Goal: Use online tool/utility: Utilize a website feature to perform a specific function

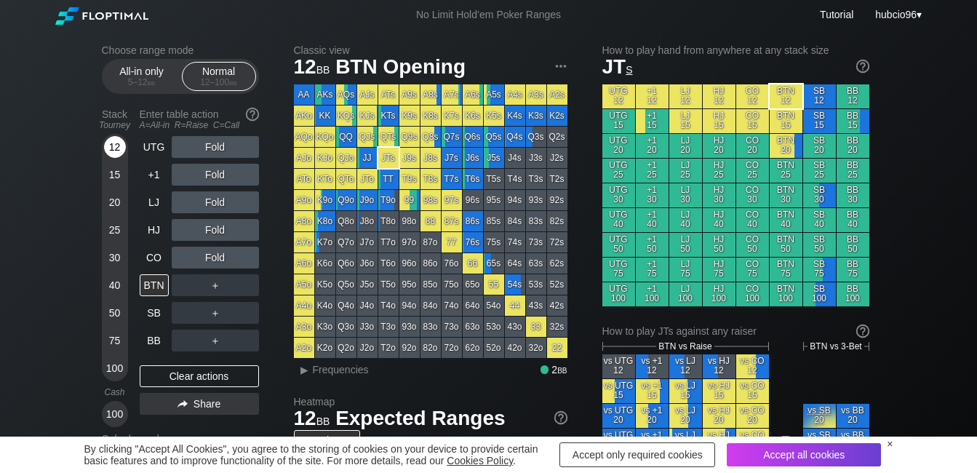
click at [108, 151] on div "12" at bounding box center [115, 147] width 22 height 22
click at [218, 202] on div "R ✕" at bounding box center [215, 202] width 28 height 22
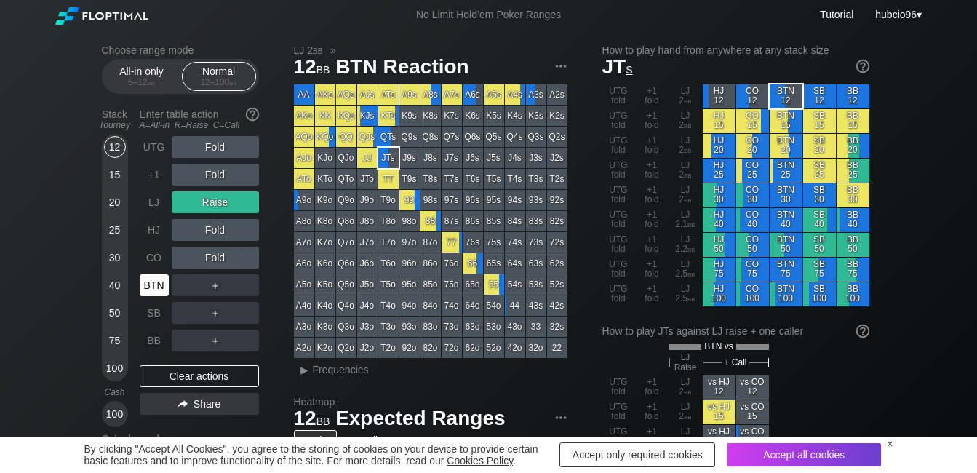
click at [154, 279] on div "BTN" at bounding box center [154, 285] width 29 height 22
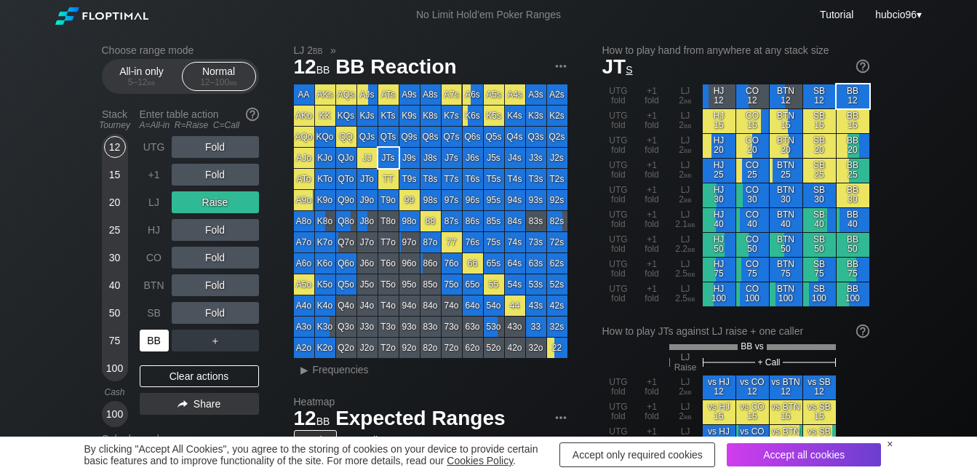
click at [156, 343] on div "BB" at bounding box center [154, 341] width 29 height 22
click at [215, 169] on div "R ✕" at bounding box center [215, 175] width 28 height 22
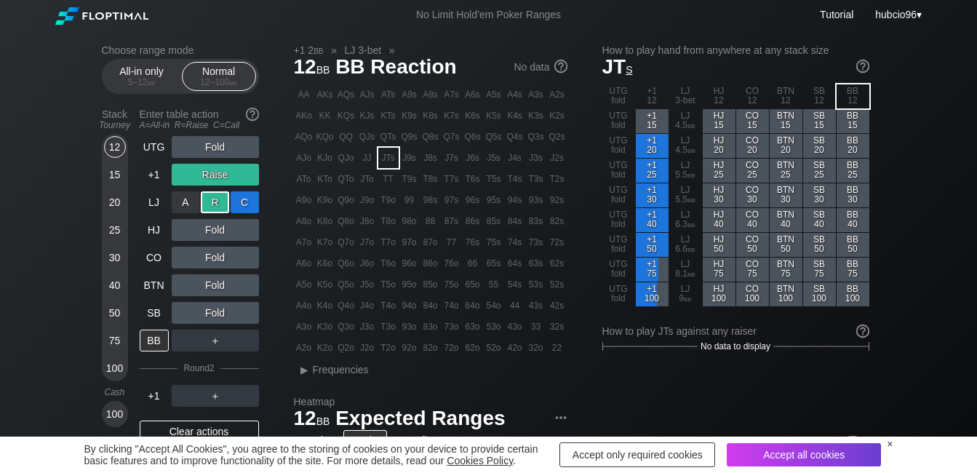
click at [245, 198] on div "C ✕" at bounding box center [245, 202] width 28 height 22
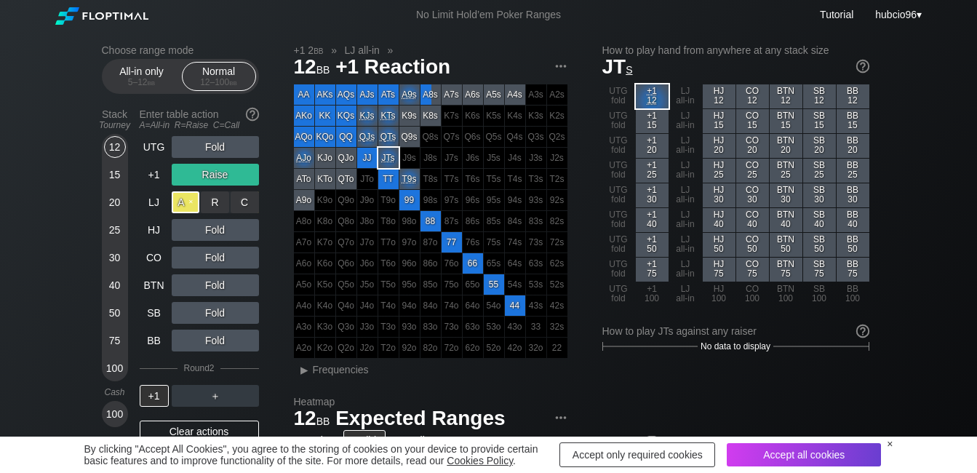
click at [177, 204] on div "A ✕" at bounding box center [186, 202] width 28 height 22
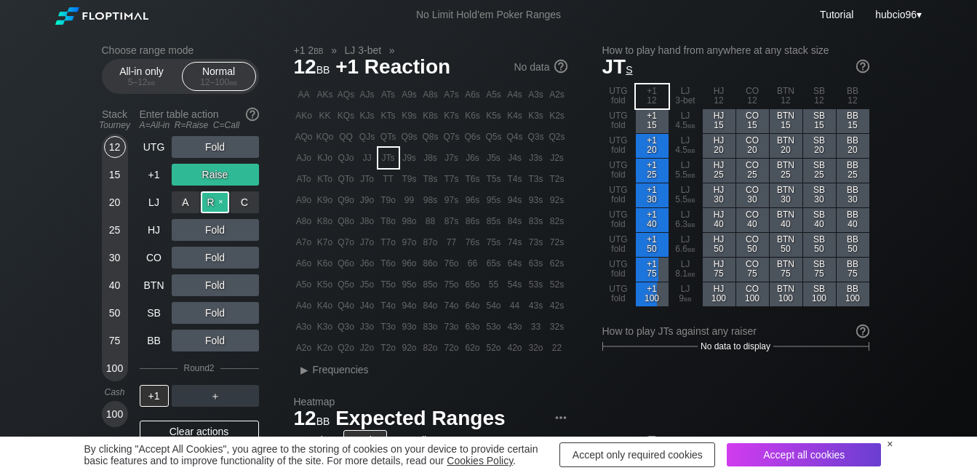
click at [213, 200] on div "R ✕" at bounding box center [215, 202] width 28 height 22
click at [214, 202] on div "R ✕" at bounding box center [215, 202] width 28 height 22
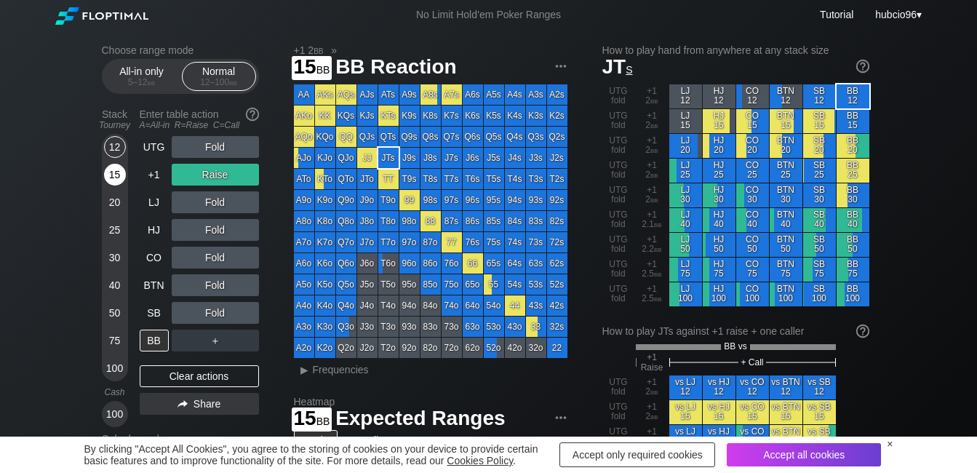
click at [119, 179] on div "15" at bounding box center [115, 175] width 22 height 22
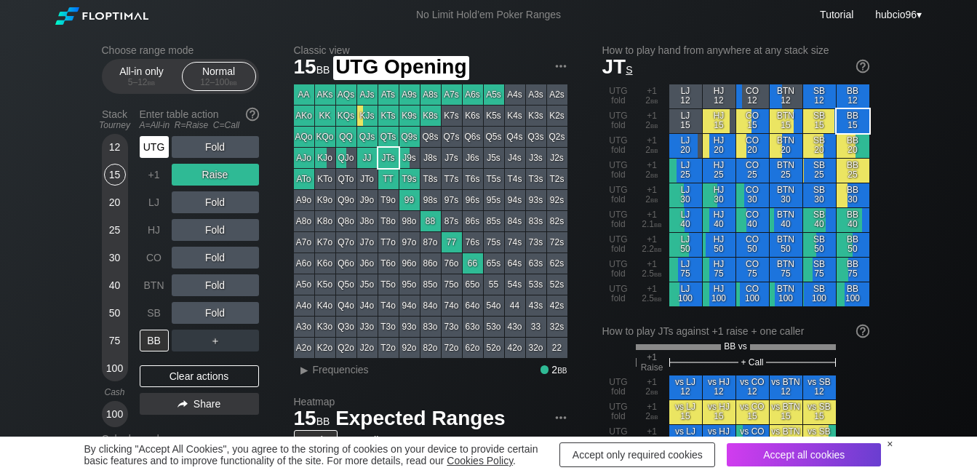
click at [160, 143] on div "UTG" at bounding box center [154, 147] width 29 height 22
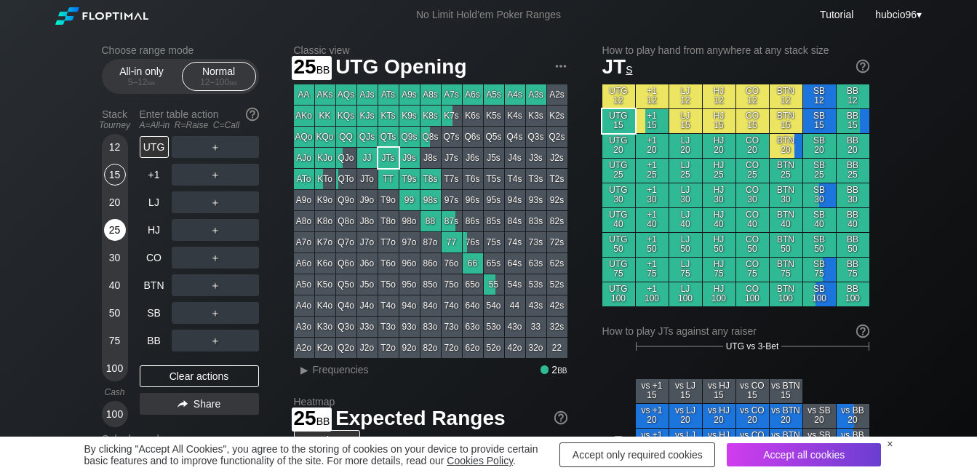
click at [120, 241] on div "25" at bounding box center [115, 233] width 22 height 28
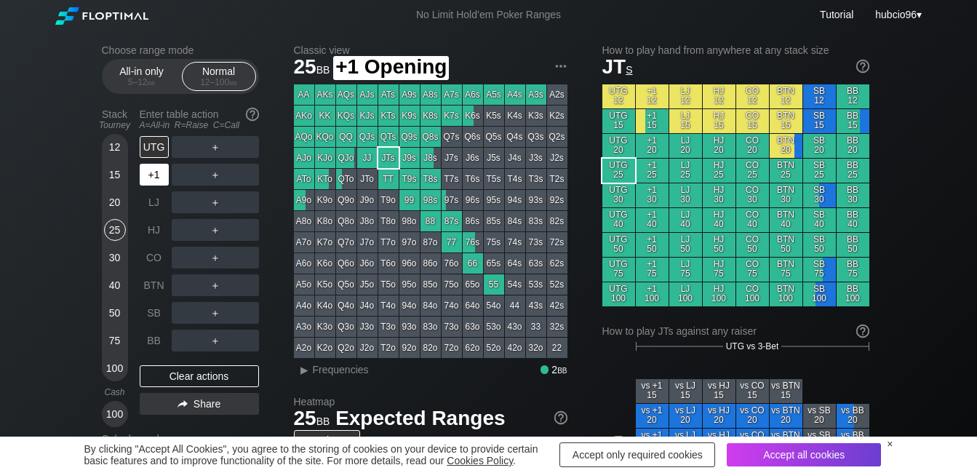
click at [149, 173] on div "+1" at bounding box center [154, 175] width 29 height 22
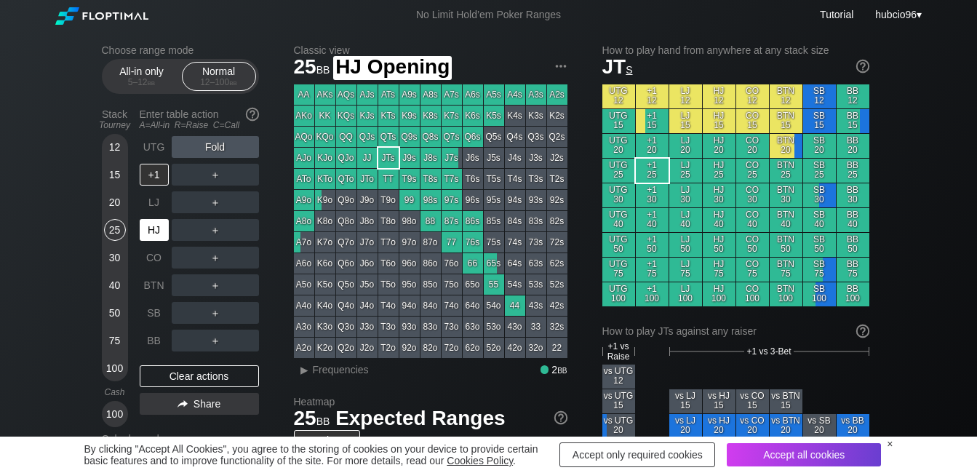
click at [159, 233] on div "HJ" at bounding box center [154, 230] width 29 height 22
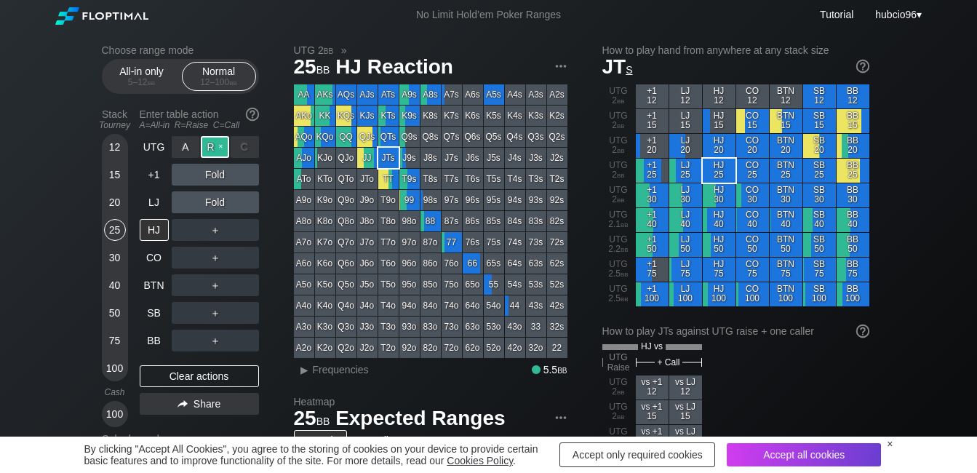
click at [215, 151] on div "R ✕" at bounding box center [215, 147] width 28 height 22
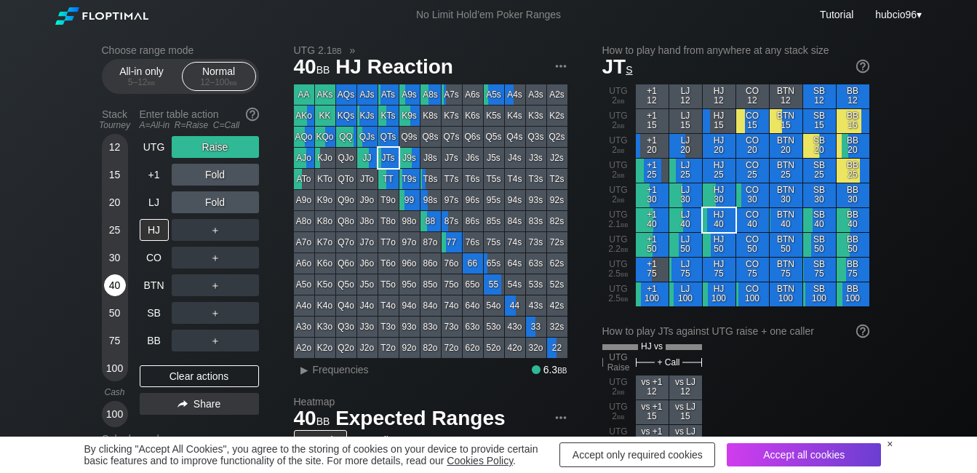
click at [113, 285] on div "40" at bounding box center [115, 285] width 22 height 22
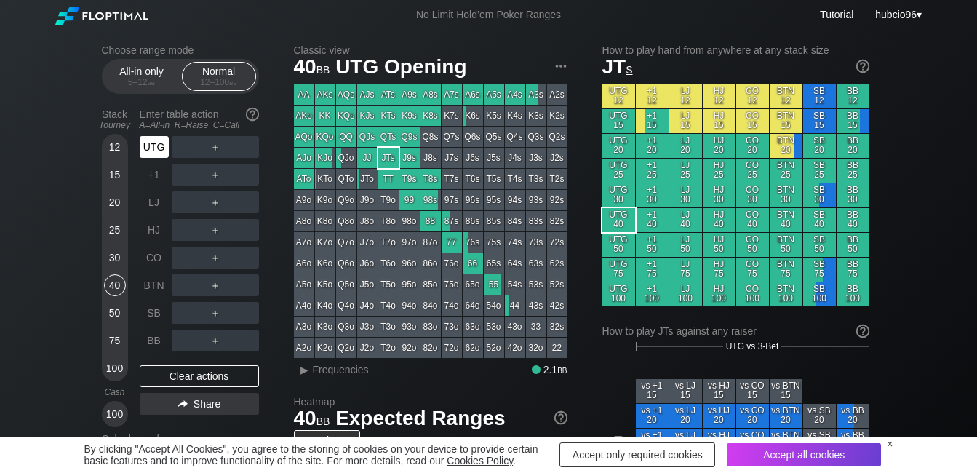
click at [150, 151] on div "UTG" at bounding box center [154, 147] width 29 height 22
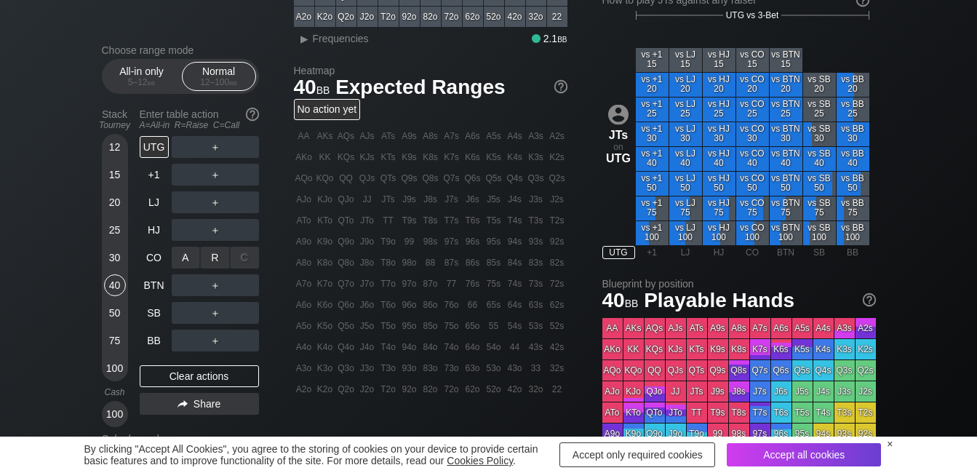
scroll to position [364, 0]
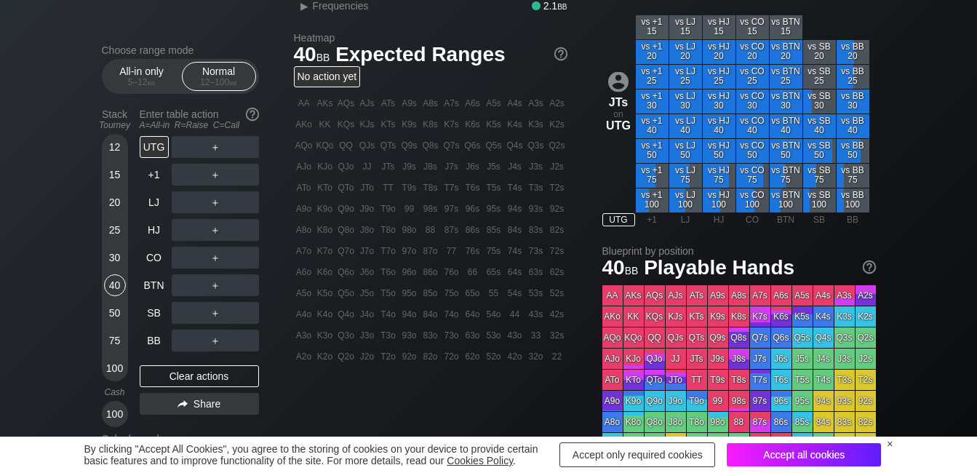
click at [809, 451] on div "Accept all cookies" at bounding box center [804, 454] width 154 height 23
